Goal: Task Accomplishment & Management: Manage account settings

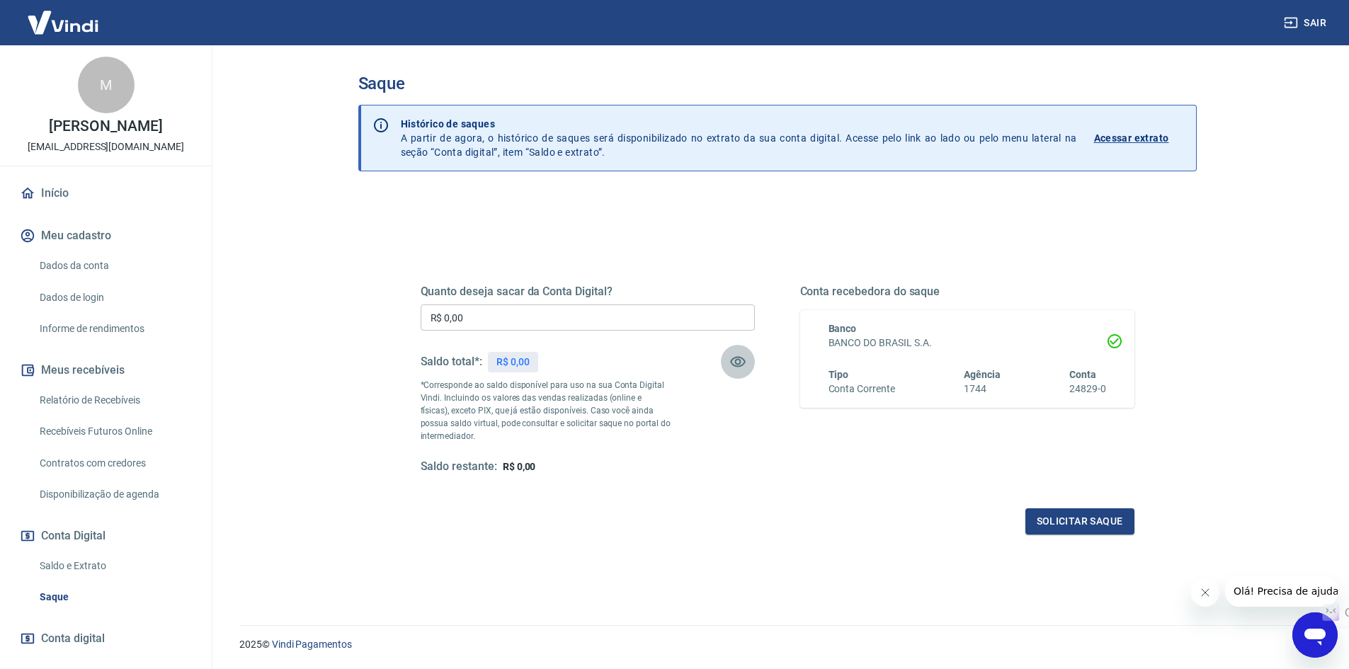
click at [737, 366] on icon "button" at bounding box center [738, 362] width 16 height 11
click at [737, 366] on icon "button" at bounding box center [738, 361] width 16 height 13
click at [737, 366] on icon "button" at bounding box center [738, 362] width 16 height 11
click at [737, 366] on icon "button" at bounding box center [738, 361] width 16 height 13
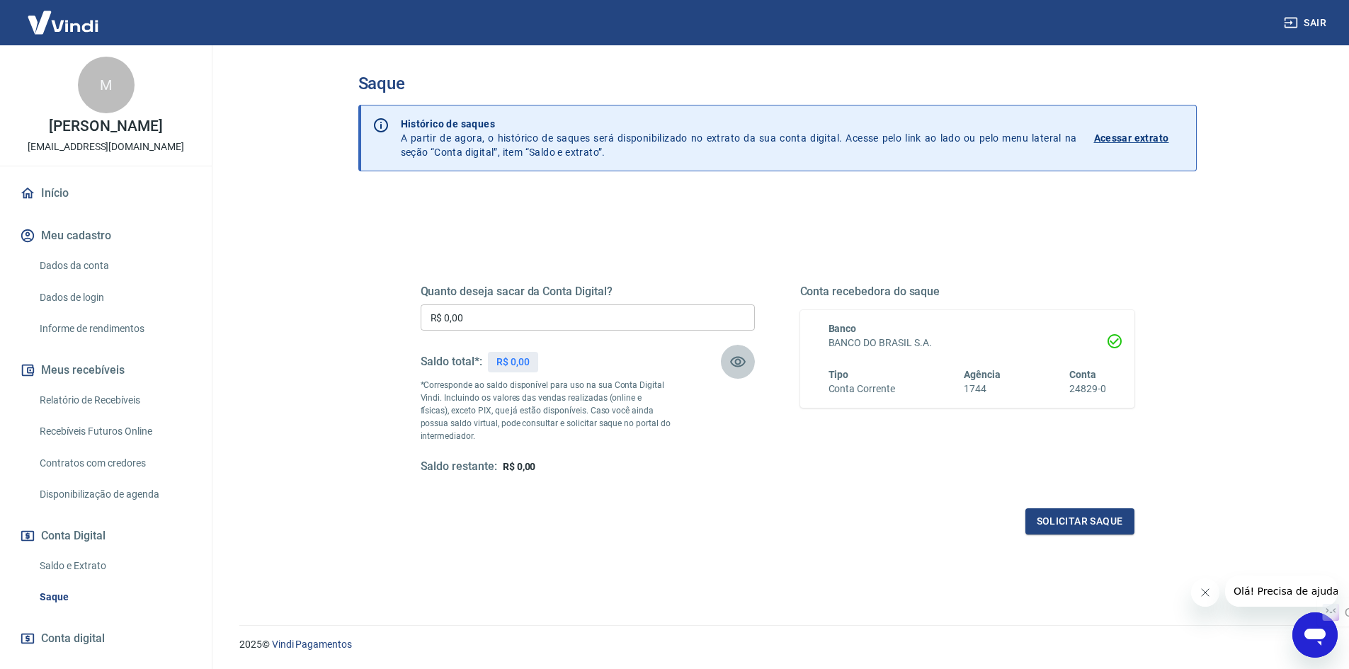
click at [737, 366] on icon "button" at bounding box center [738, 362] width 16 height 11
click at [739, 366] on icon "button" at bounding box center [738, 362] width 16 height 11
drag, startPoint x: 737, startPoint y: 366, endPoint x: 736, endPoint y: 352, distance: 14.2
click at [741, 366] on icon "button" at bounding box center [738, 362] width 16 height 11
